Goal: Task Accomplishment & Management: Use online tool/utility

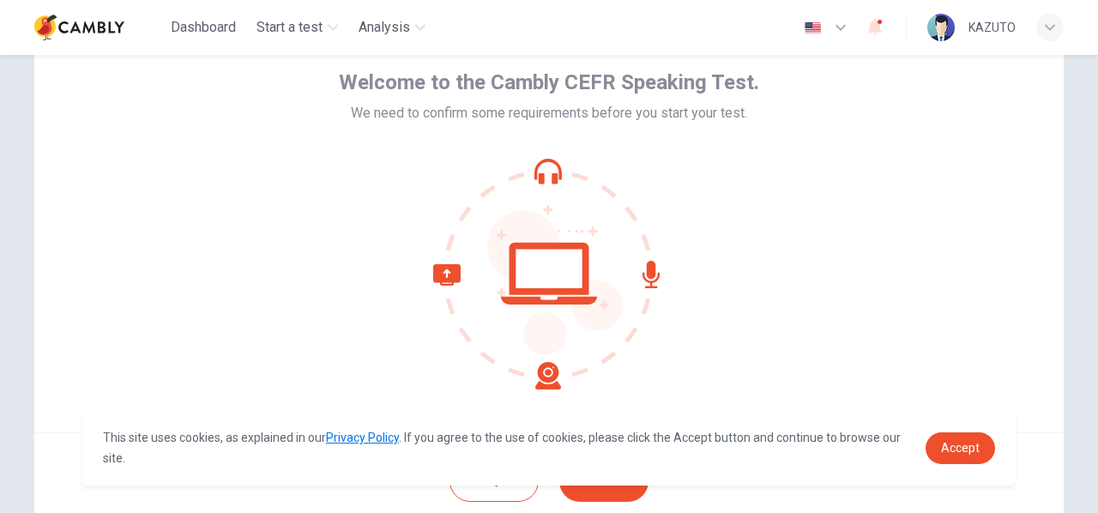
scroll to position [201, 0]
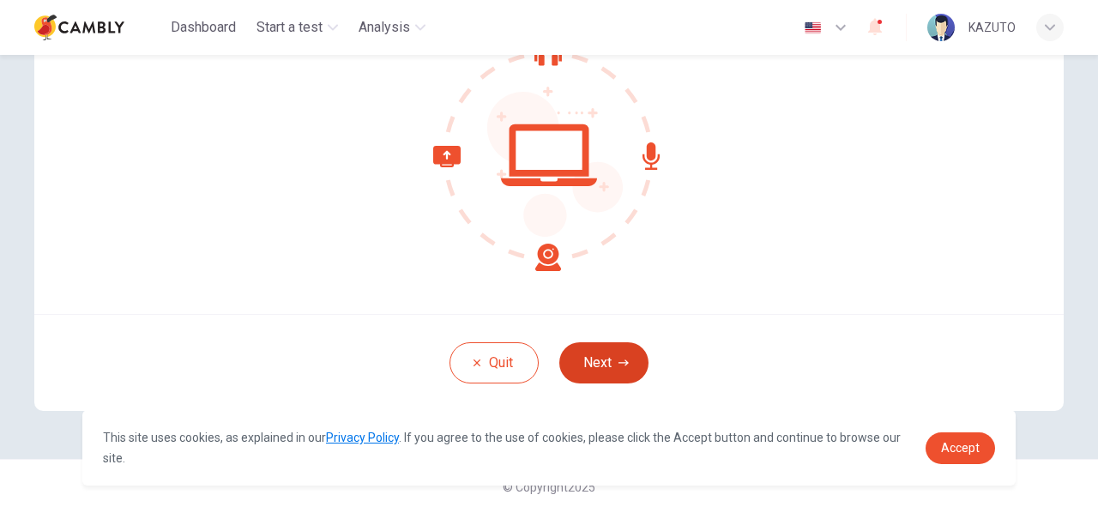
click at [616, 353] on button "Next" at bounding box center [603, 362] width 89 height 41
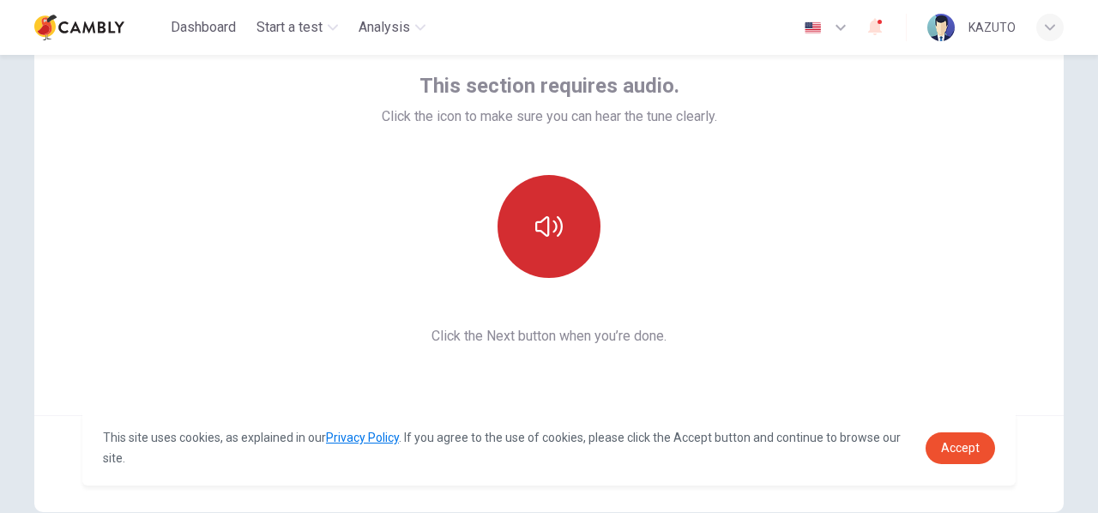
scroll to position [91, 0]
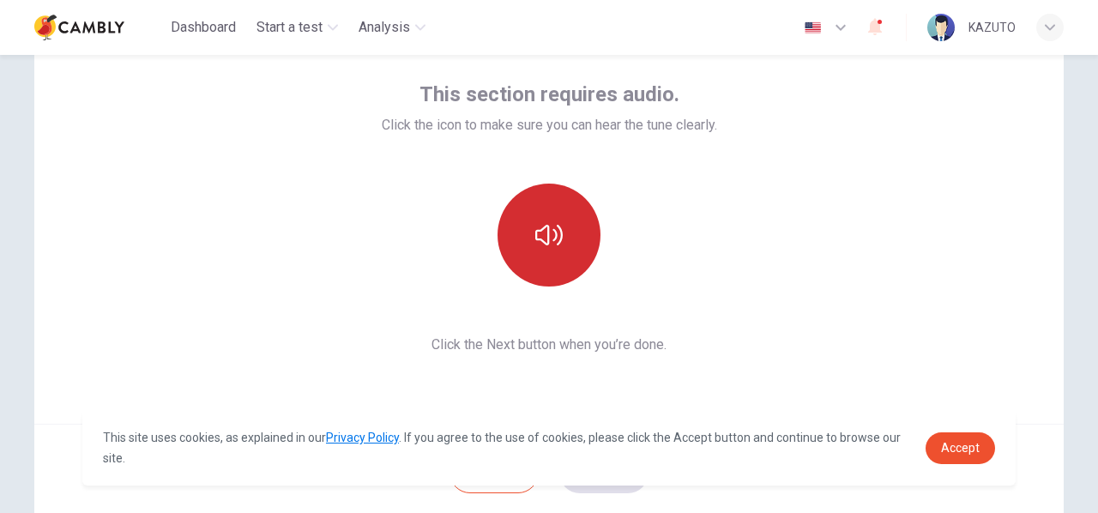
click at [545, 212] on button "button" at bounding box center [548, 234] width 103 height 103
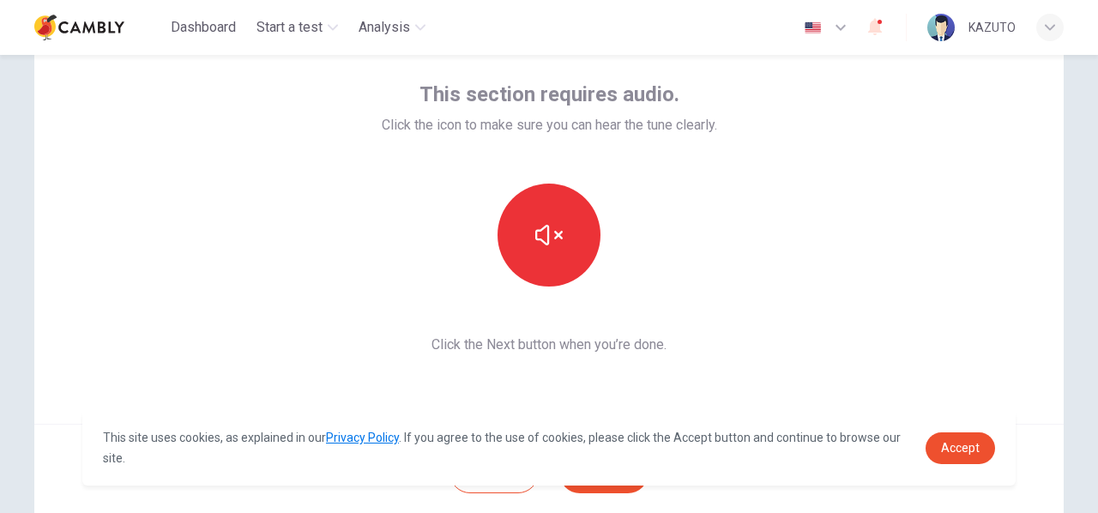
scroll to position [201, 0]
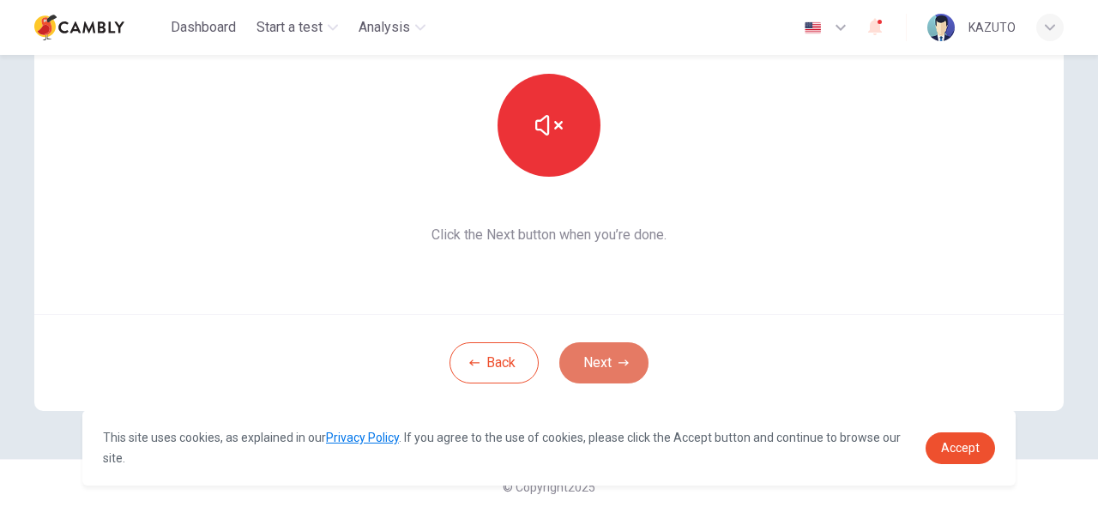
click at [616, 344] on button "Next" at bounding box center [603, 362] width 89 height 41
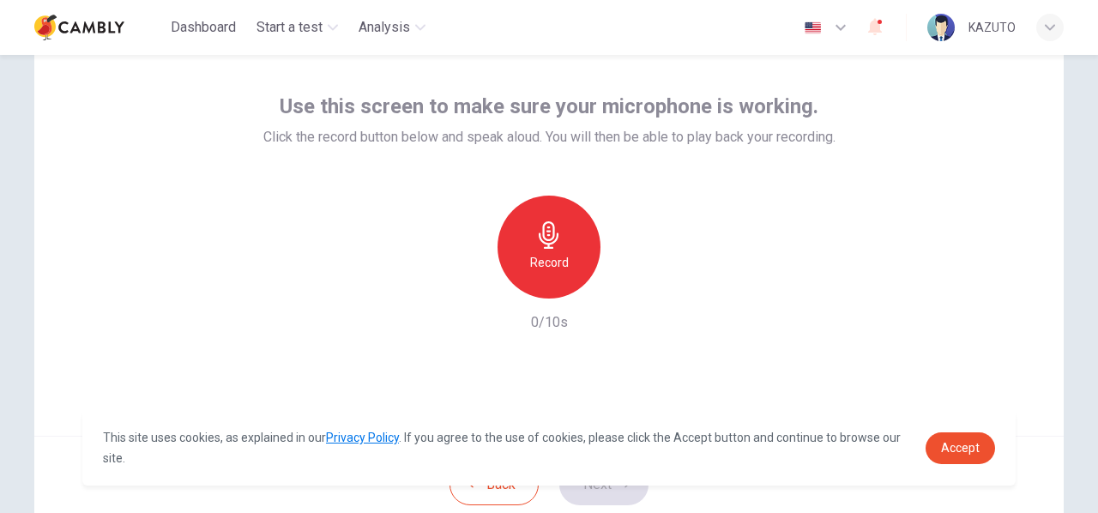
scroll to position [77, 0]
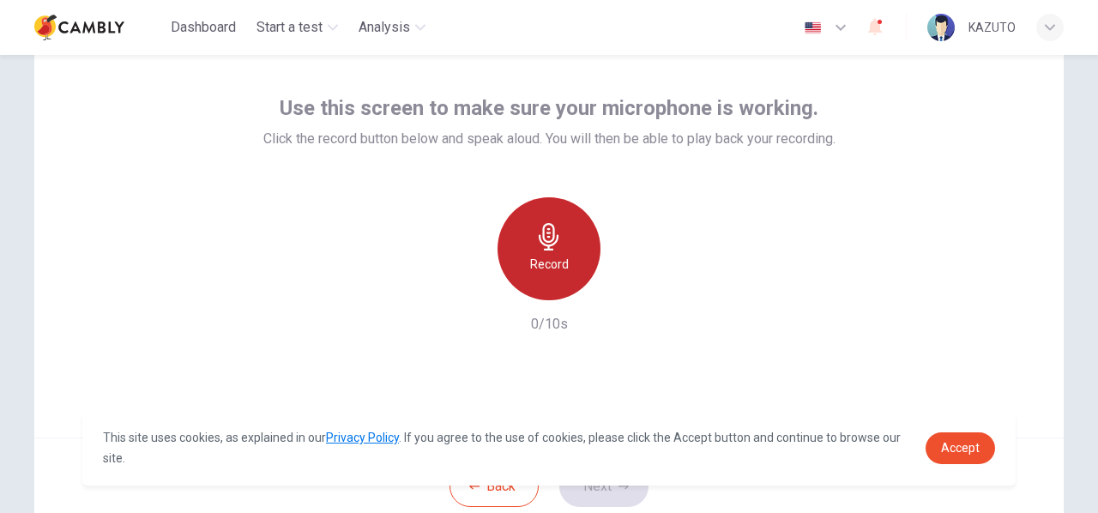
click at [571, 230] on div "Record" at bounding box center [548, 248] width 103 height 103
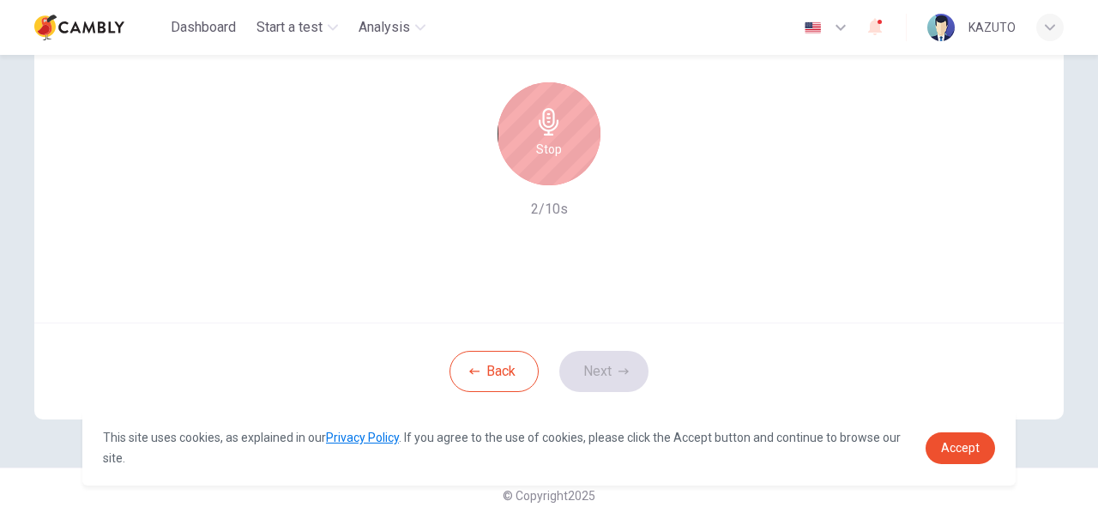
scroll to position [192, 0]
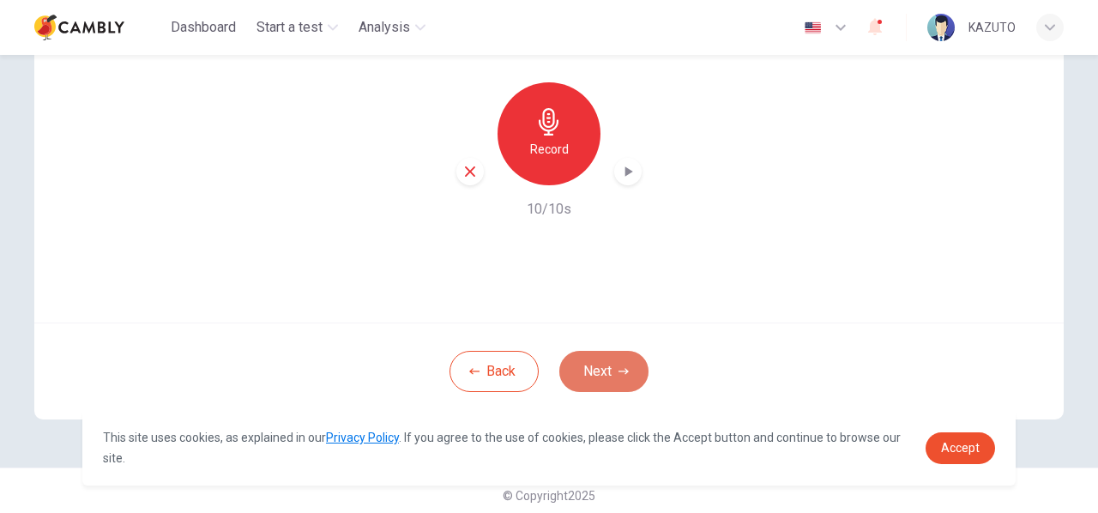
click at [603, 375] on button "Next" at bounding box center [603, 371] width 89 height 41
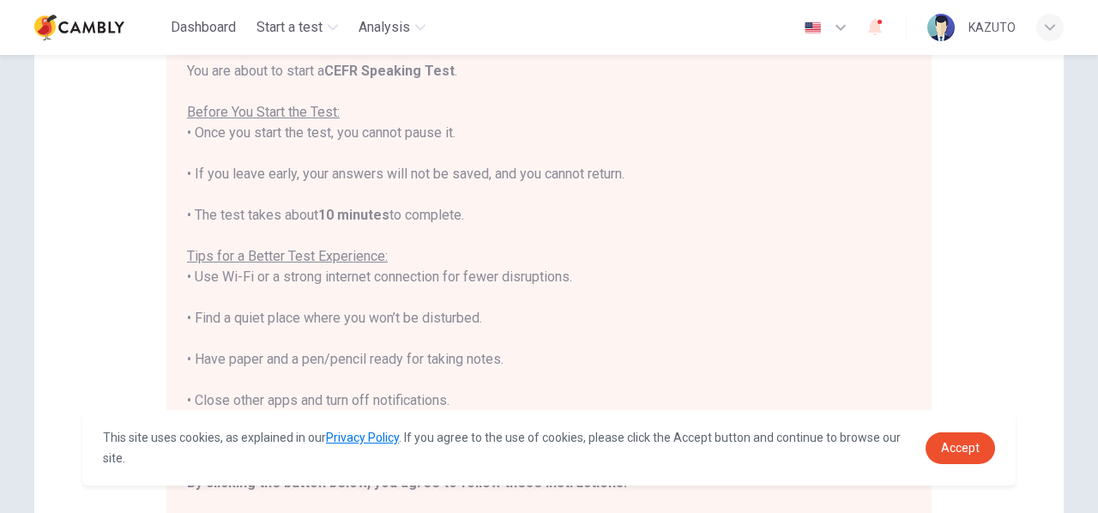
scroll to position [19, 0]
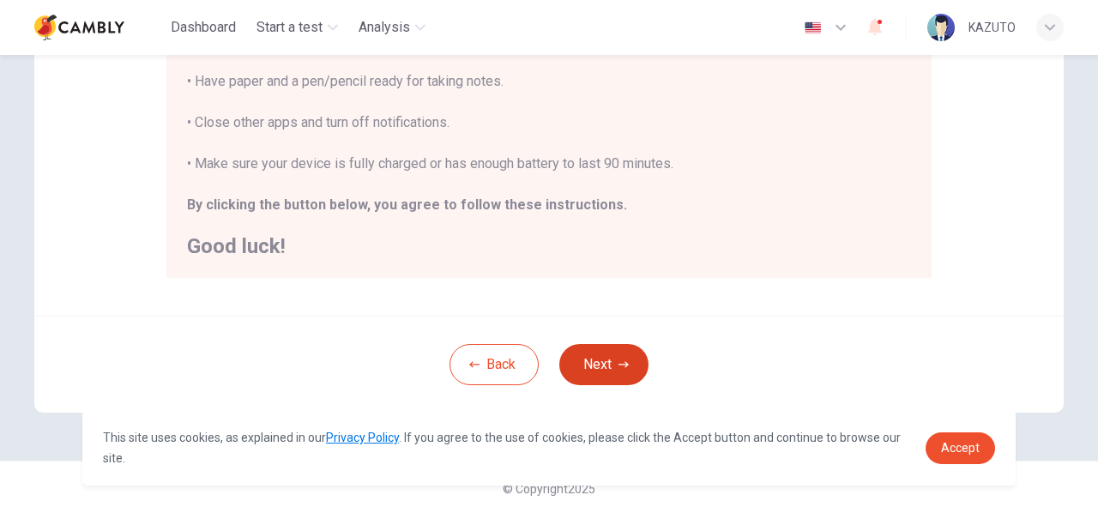
click at [604, 362] on button "Next" at bounding box center [603, 364] width 89 height 41
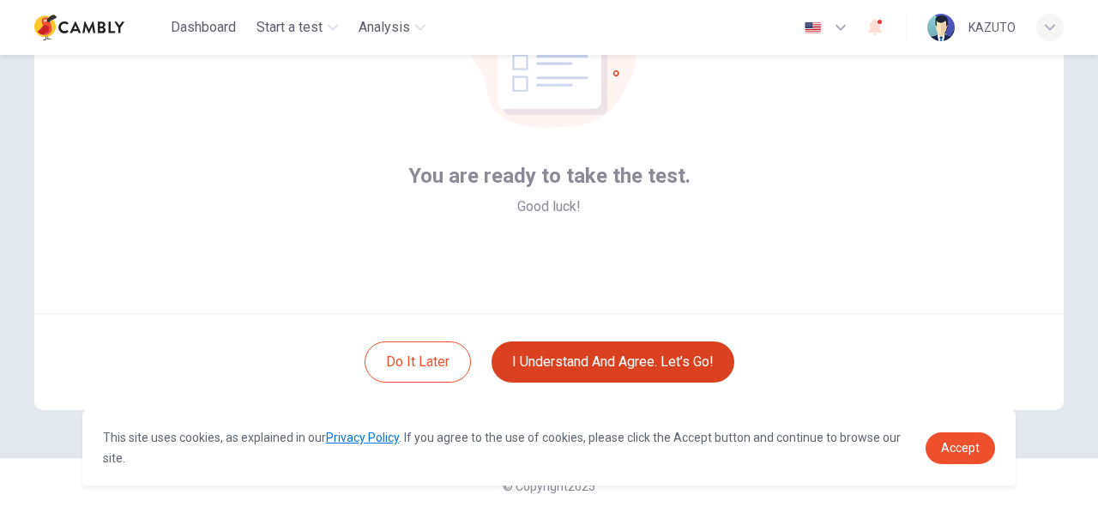
scroll to position [201, 0]
click at [605, 361] on button "I understand and agree. Let’s go!" at bounding box center [612, 362] width 243 height 41
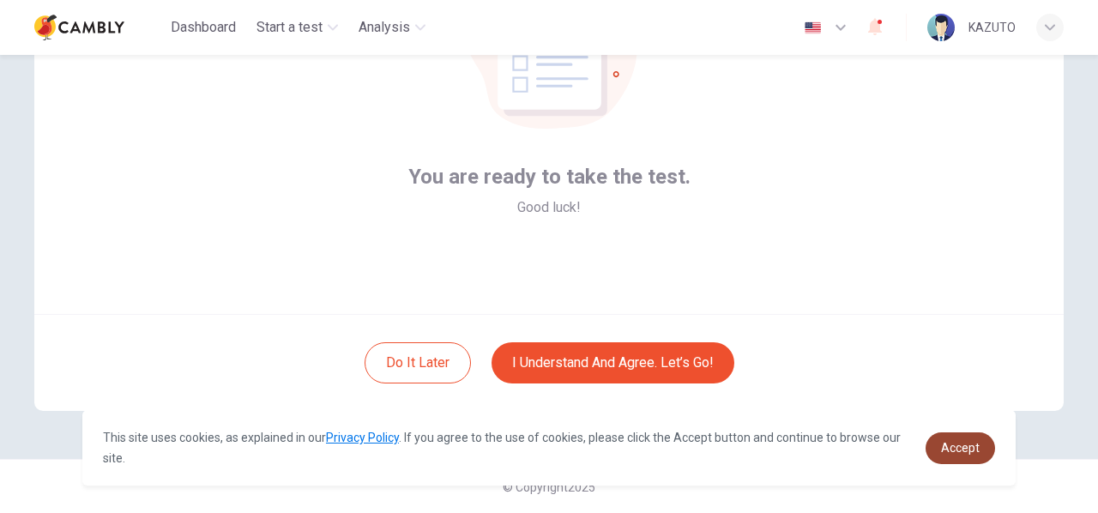
click at [964, 438] on link "Accept" at bounding box center [959, 448] width 69 height 32
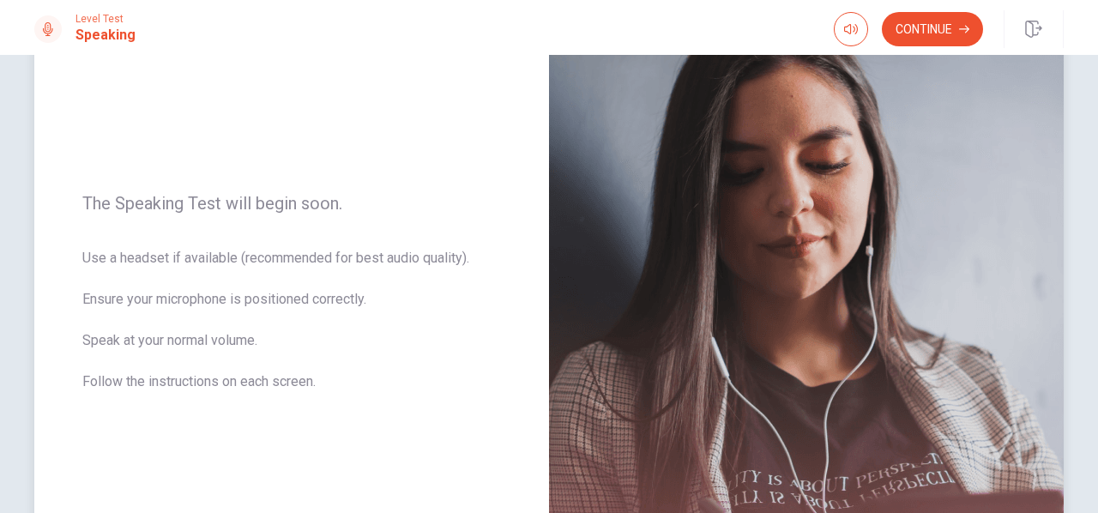
scroll to position [59, 0]
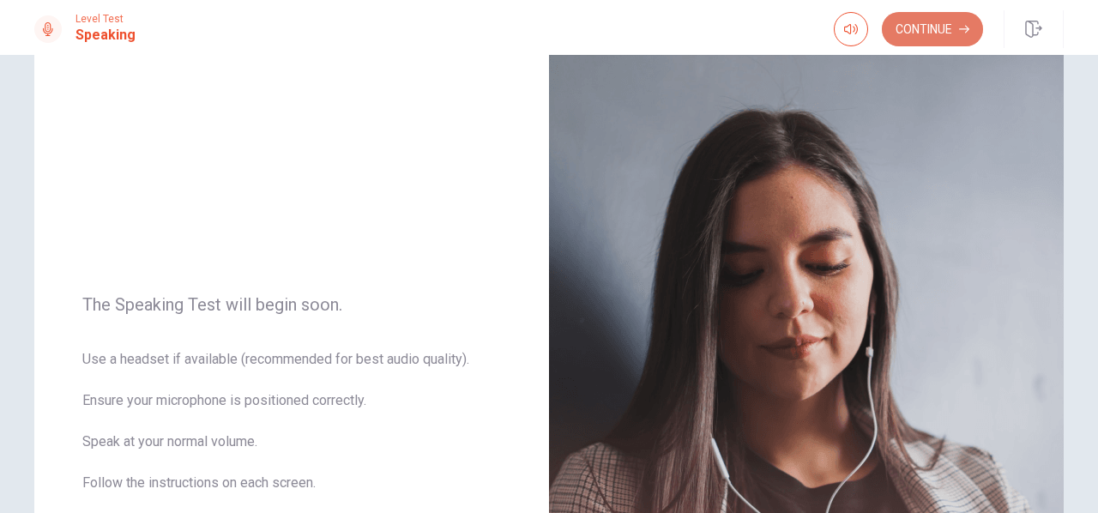
click at [924, 22] on button "Continue" at bounding box center [931, 29] width 101 height 34
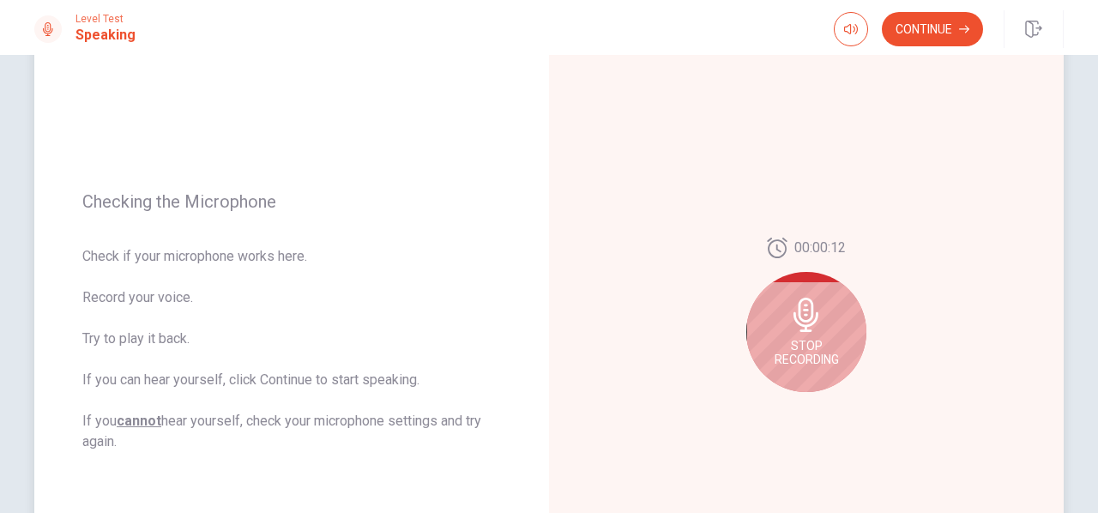
scroll to position [145, 0]
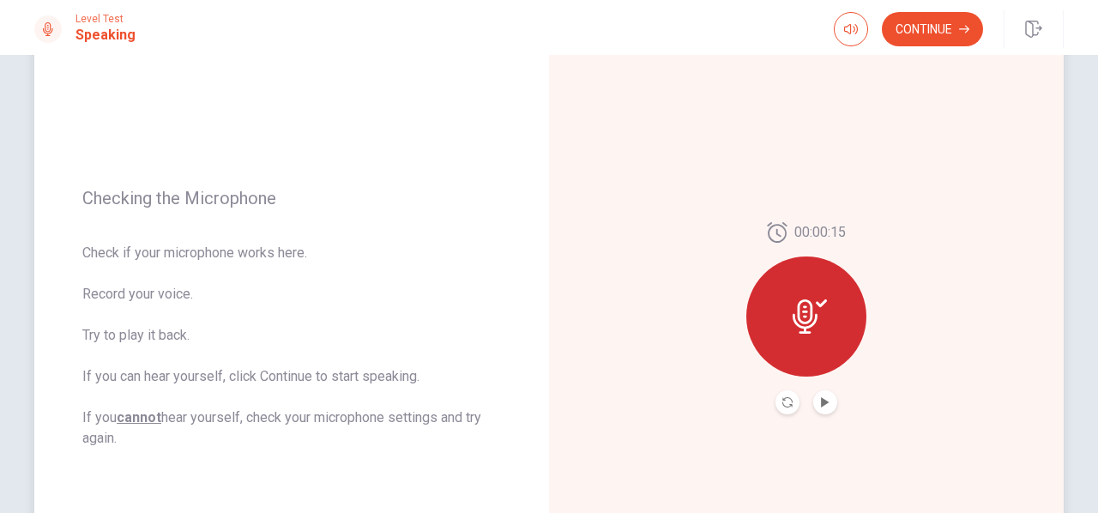
click at [820, 391] on button "Play Audio" at bounding box center [825, 402] width 24 height 24
click at [823, 402] on icon "Pause Audio" at bounding box center [825, 402] width 9 height 10
click at [940, 15] on button "Continue" at bounding box center [931, 29] width 101 height 34
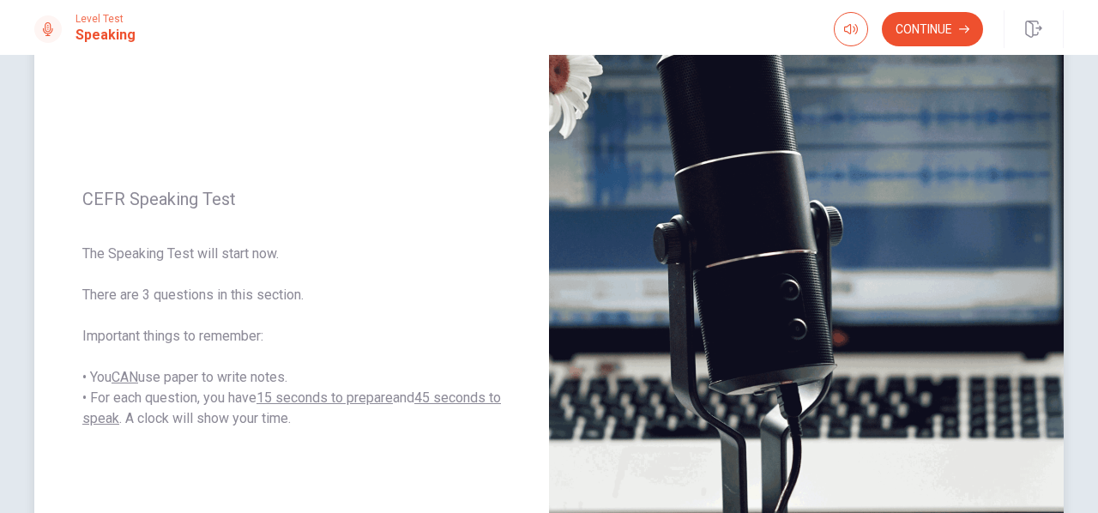
scroll to position [143, 0]
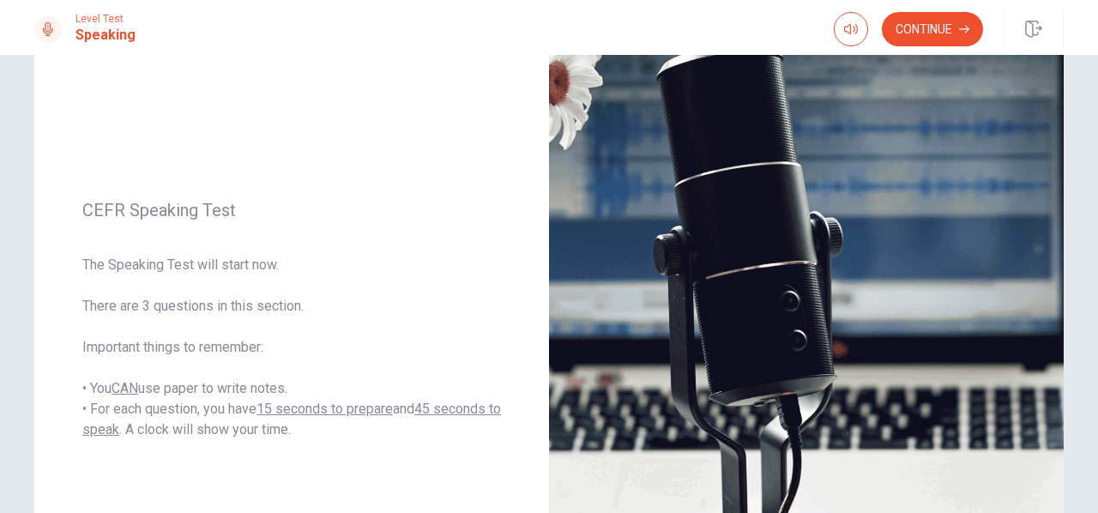
click at [927, 47] on div "Continue" at bounding box center [948, 29] width 230 height 38
click at [928, 39] on button "Continue" at bounding box center [931, 29] width 101 height 34
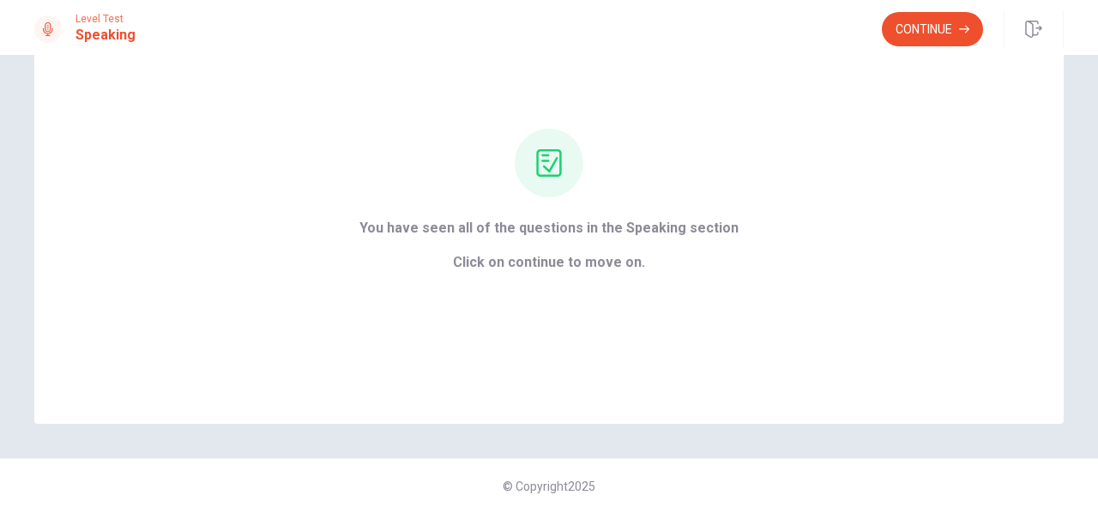
scroll to position [111, 0]
click at [936, 37] on button "Continue" at bounding box center [931, 29] width 101 height 34
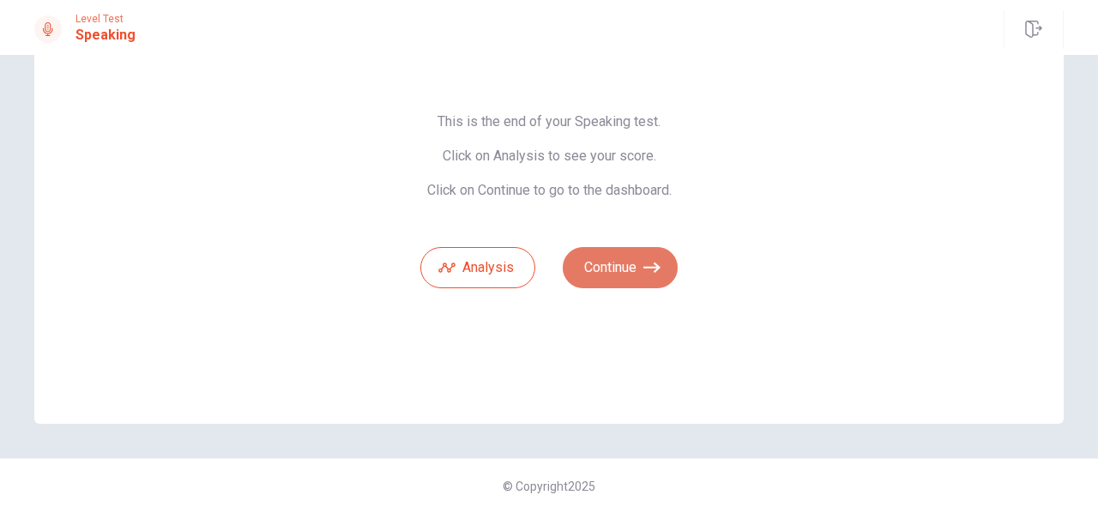
click at [625, 258] on button "Continue" at bounding box center [619, 267] width 115 height 41
